Goal: Information Seeking & Learning: Learn about a topic

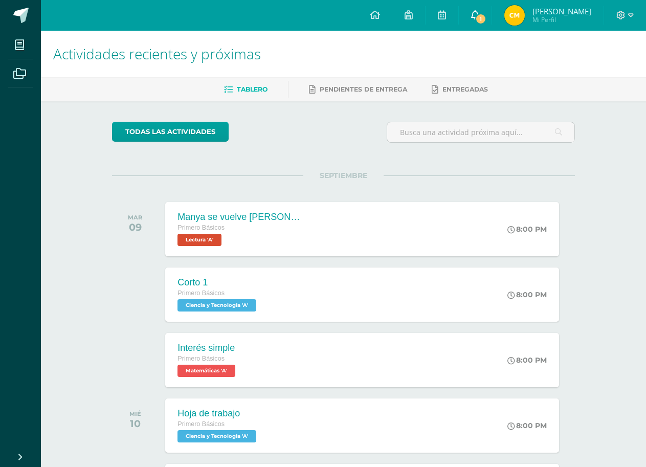
click at [485, 19] on link "1" at bounding box center [475, 15] width 33 height 31
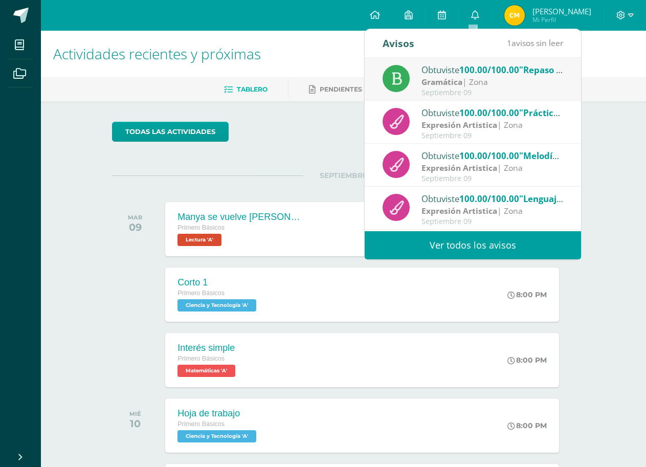
click at [500, 72] on span "100.00/100.00" at bounding box center [490, 70] width 60 height 12
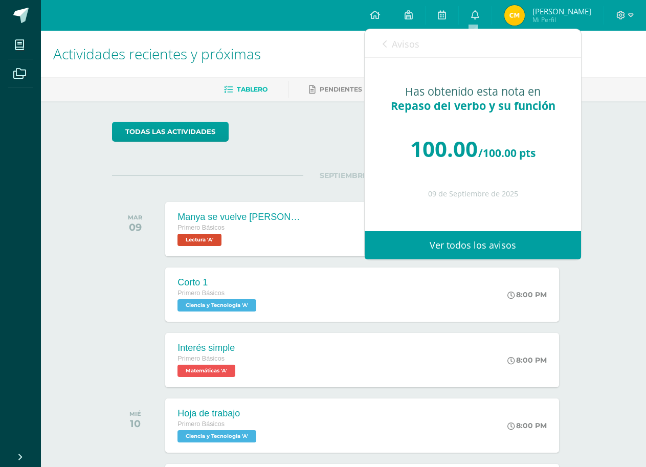
click at [383, 45] on icon at bounding box center [385, 44] width 4 height 8
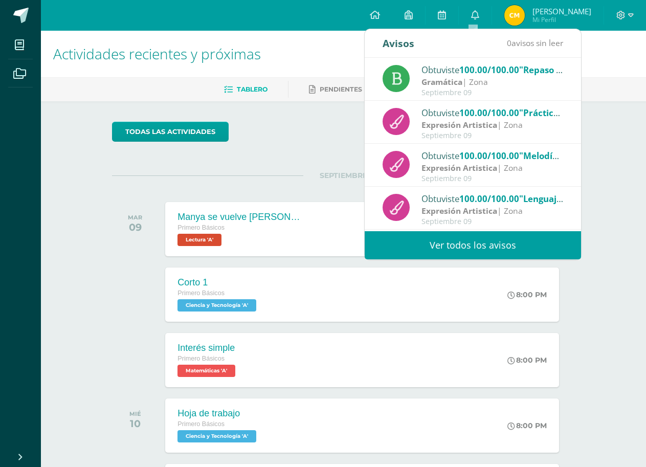
click at [314, 129] on div "todas las Actividades" at bounding box center [343, 136] width 471 height 29
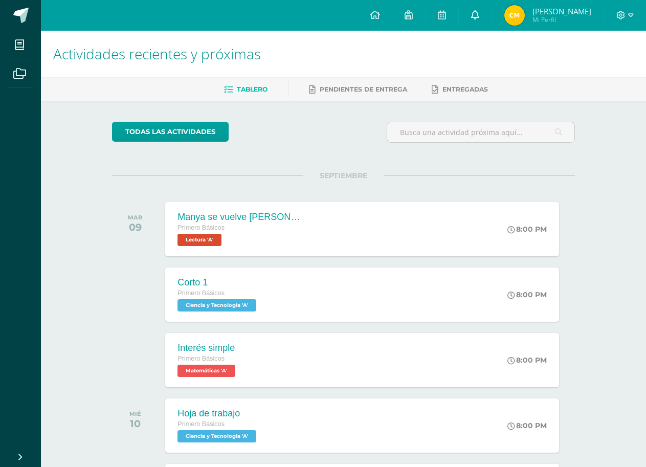
click at [475, 17] on icon at bounding box center [475, 14] width 8 height 9
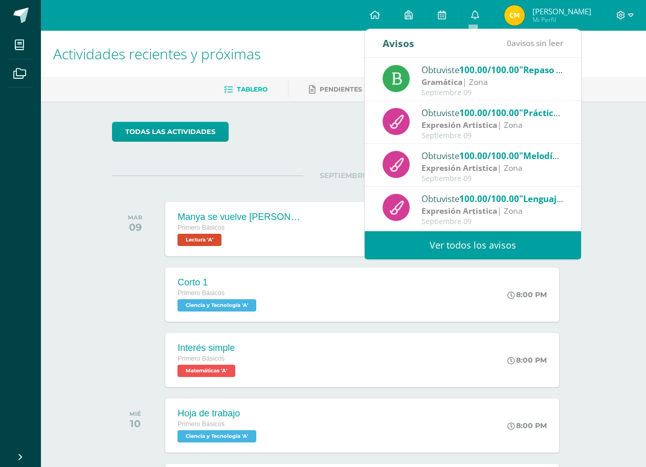
click at [314, 150] on div "todas las Actividades" at bounding box center [343, 136] width 471 height 29
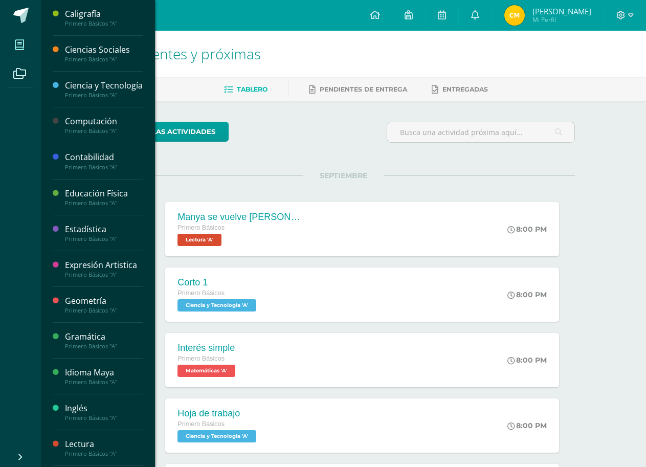
click at [24, 36] on span at bounding box center [19, 44] width 23 height 23
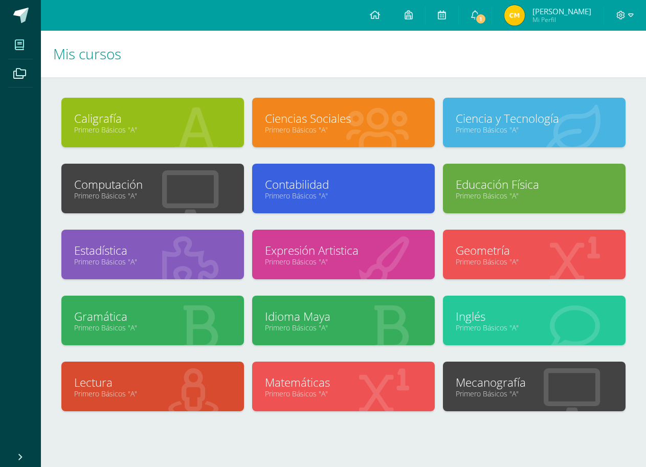
click at [360, 199] on link "Primero Básicos "A"" at bounding box center [343, 196] width 157 height 10
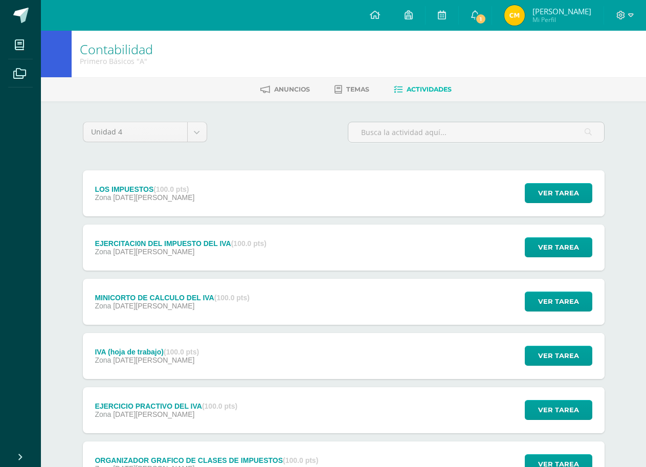
click at [352, 196] on div "LOS IMPUESTOS (100.0 pts) Zona [DATE][PERSON_NAME] Ver tarea LOS IMPUESTOS Cont…" at bounding box center [344, 193] width 522 height 46
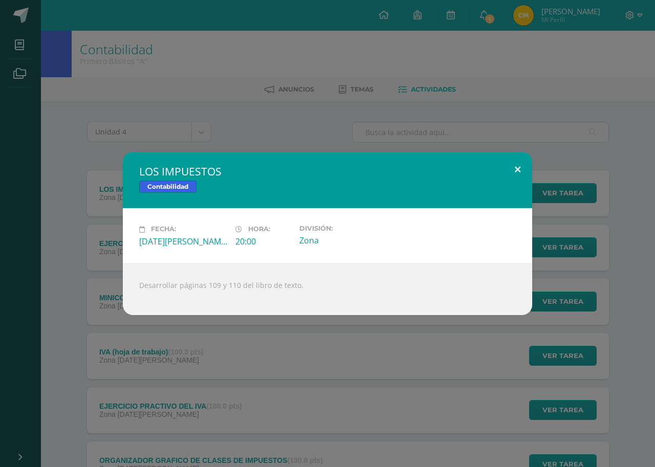
click at [519, 170] on button at bounding box center [517, 169] width 29 height 35
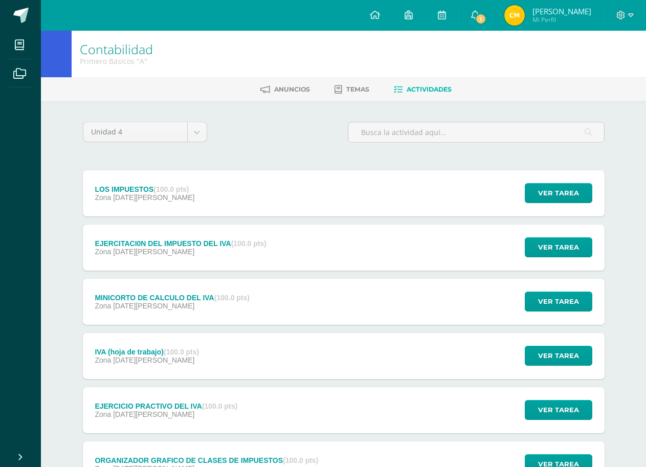
click at [375, 248] on div "EJERCITACI0N DEL IMPUESTO DEL IVA (100.0 pts) Zona [DATE][PERSON_NAME] Ver tare…" at bounding box center [344, 248] width 522 height 46
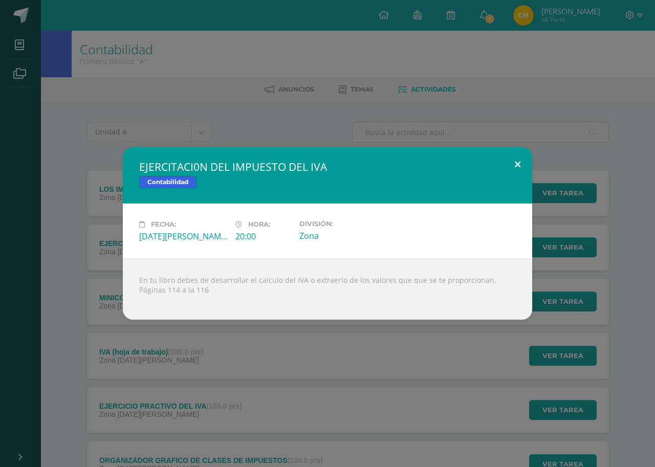
click at [516, 164] on button at bounding box center [517, 164] width 29 height 35
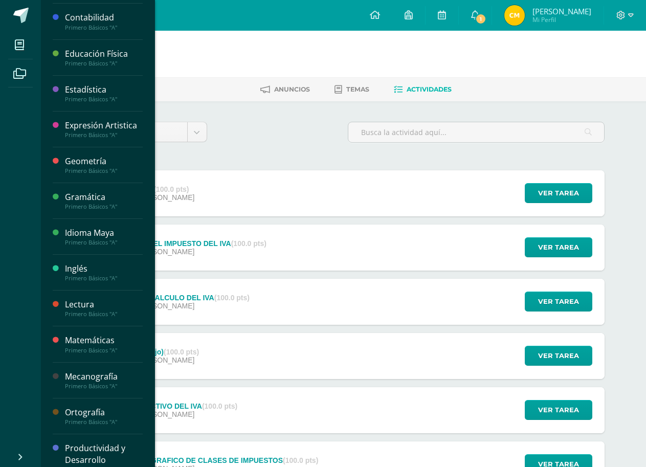
scroll to position [202, 0]
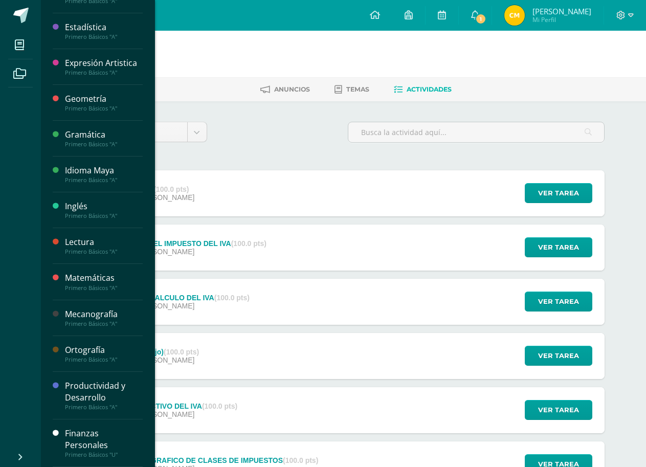
click at [103, 392] on div "Productividad y Desarrollo" at bounding box center [104, 392] width 78 height 24
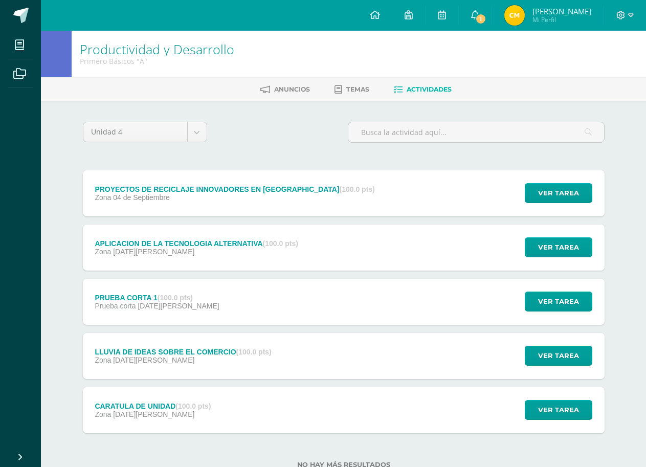
click at [249, 200] on div "Zona [DATE]" at bounding box center [235, 197] width 280 height 8
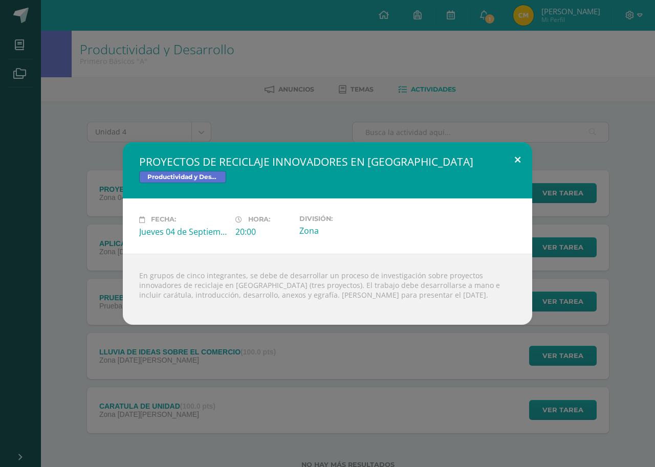
click at [516, 160] on button at bounding box center [517, 159] width 29 height 35
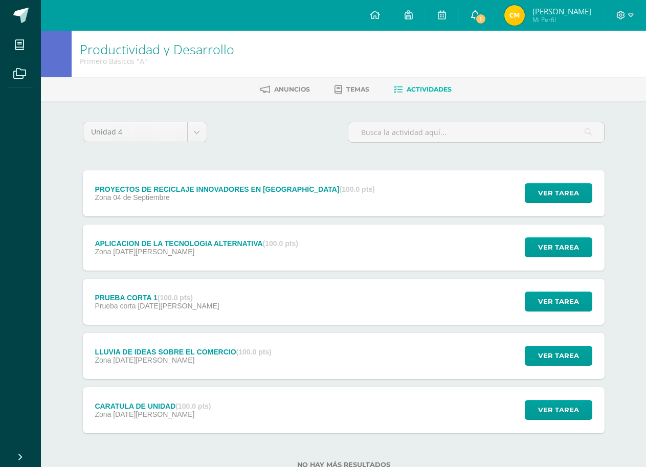
click at [476, 21] on span "1" at bounding box center [480, 18] width 11 height 11
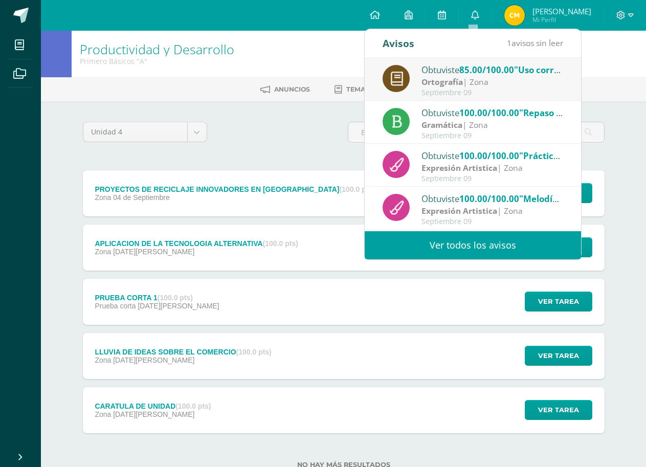
click at [504, 75] on span "85.00/100.00" at bounding box center [487, 70] width 55 height 12
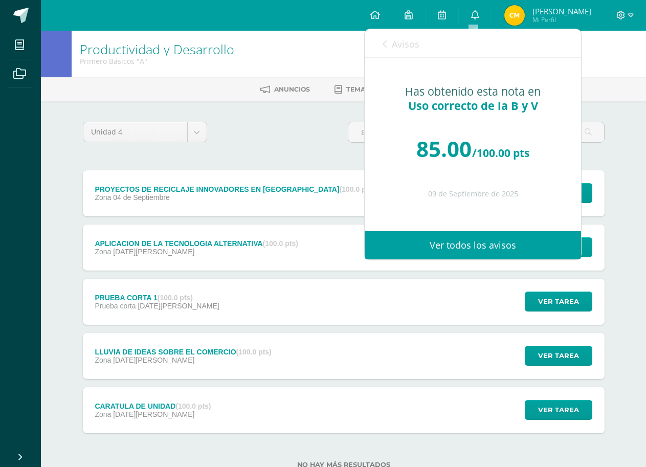
click at [388, 41] on link "Avisos" at bounding box center [401, 43] width 37 height 29
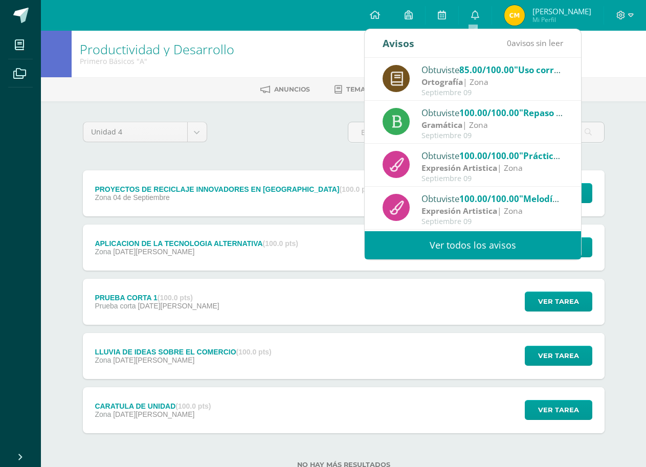
click at [283, 132] on div "Unidad 4 Unidad 1 Unidad 2 Unidad 3 Unidad 4" at bounding box center [344, 136] width 530 height 29
